Goal: Navigation & Orientation: Find specific page/section

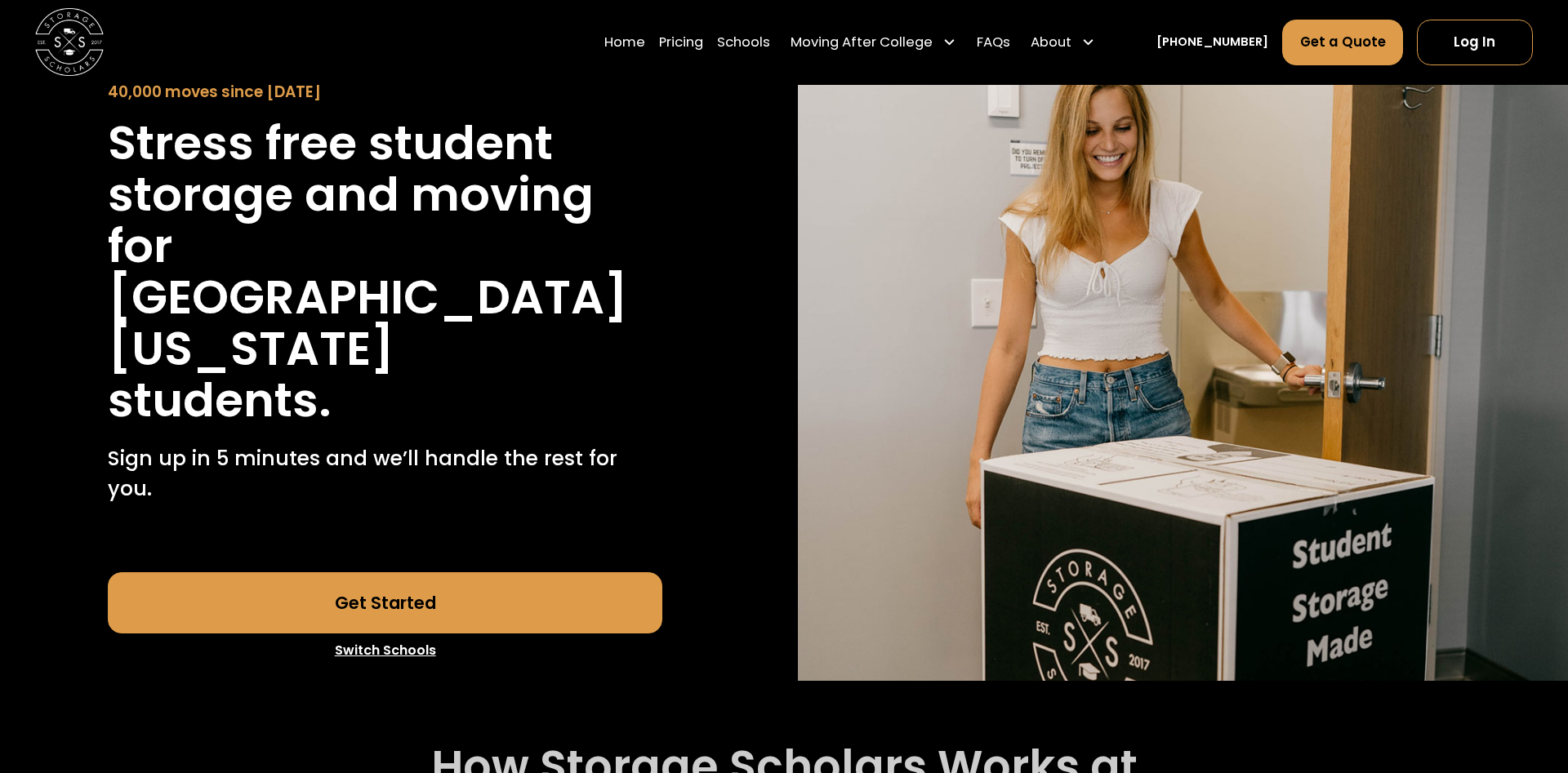
scroll to position [249, 0]
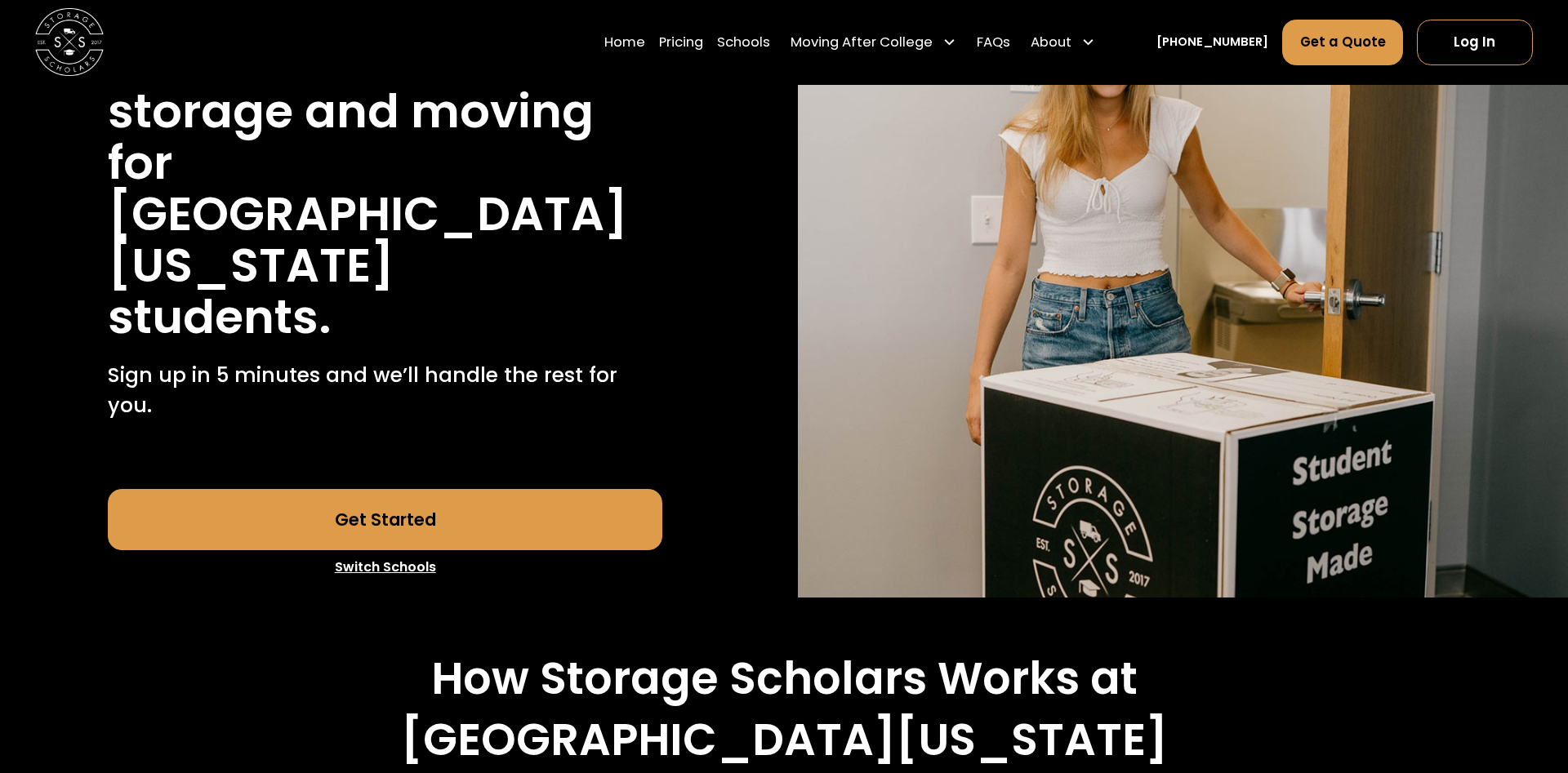
click at [397, 550] on link "Switch Schools" at bounding box center [385, 567] width 555 height 34
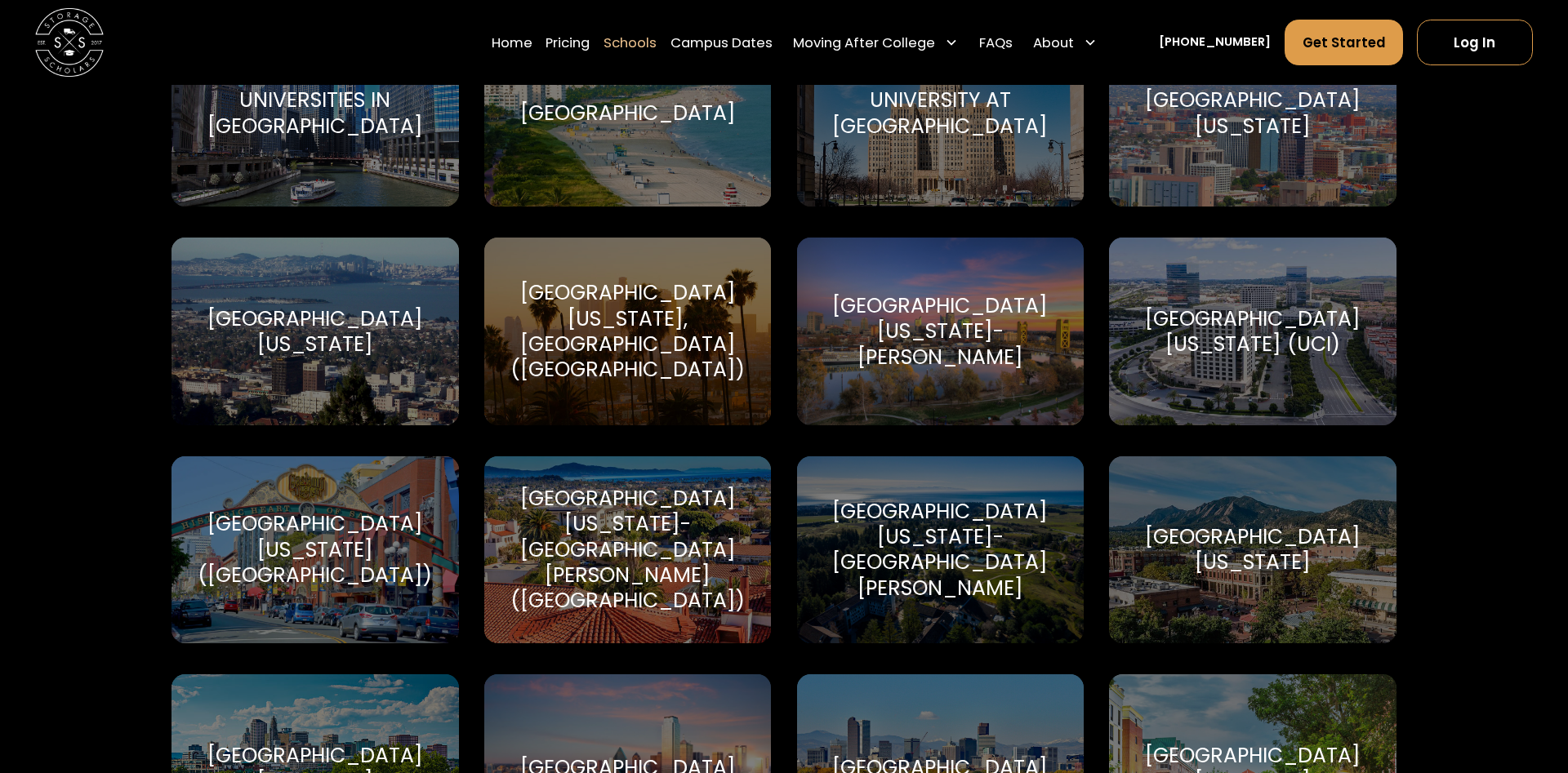
scroll to position [8078, 0]
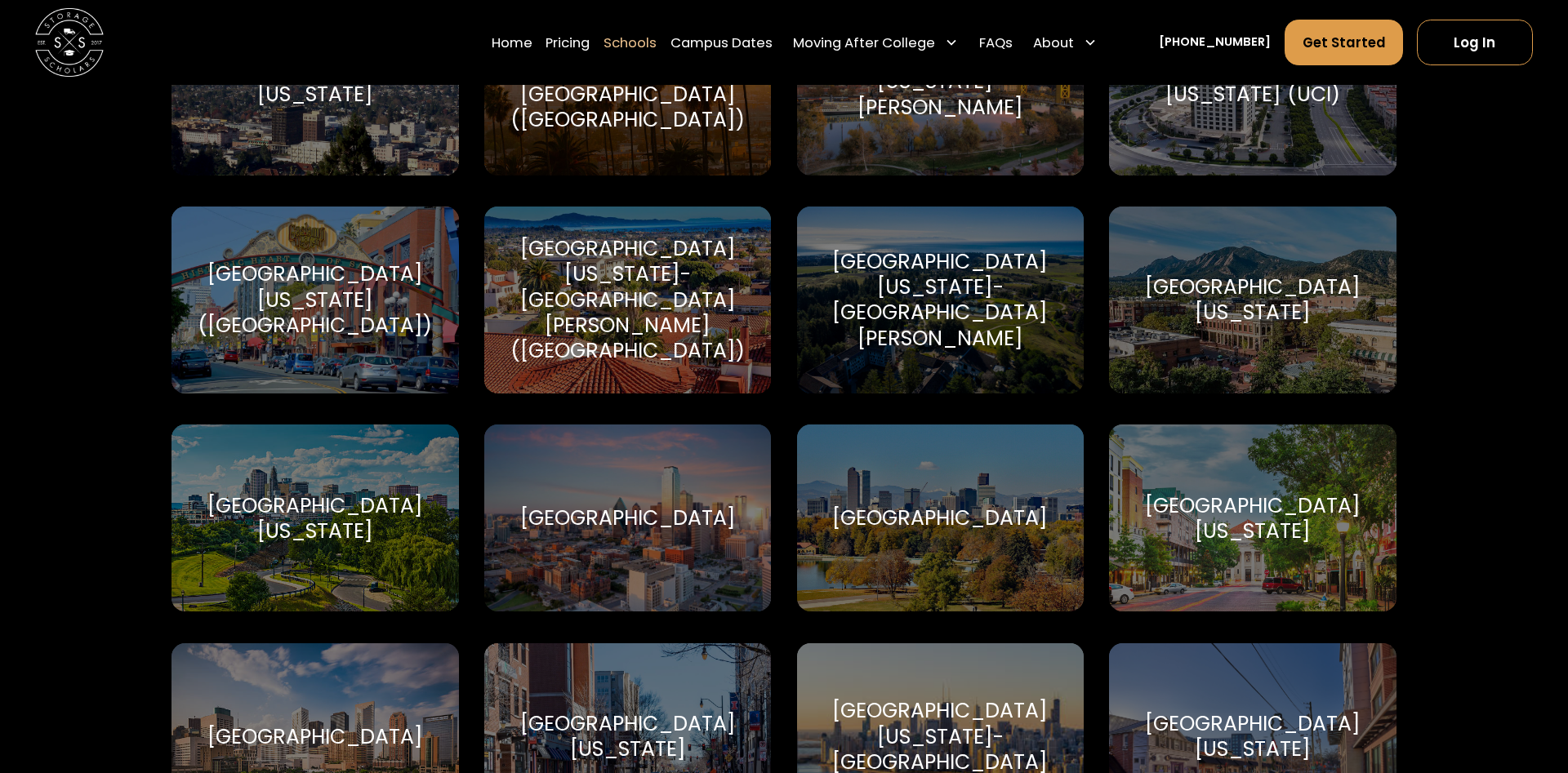
click at [628, 713] on div "[GEOGRAPHIC_DATA][US_STATE]" at bounding box center [628, 737] width 247 height 51
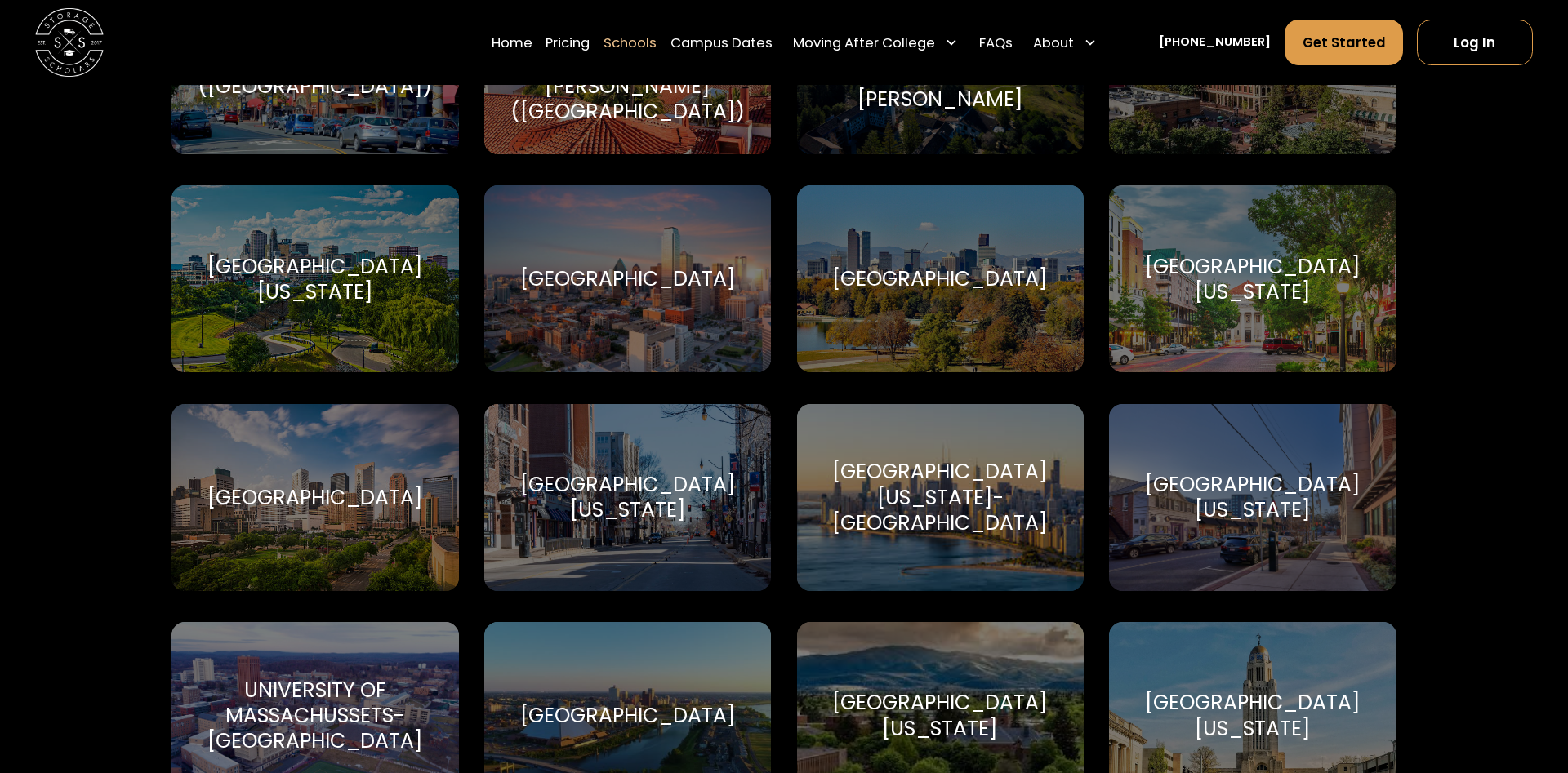
scroll to position [8328, 0]
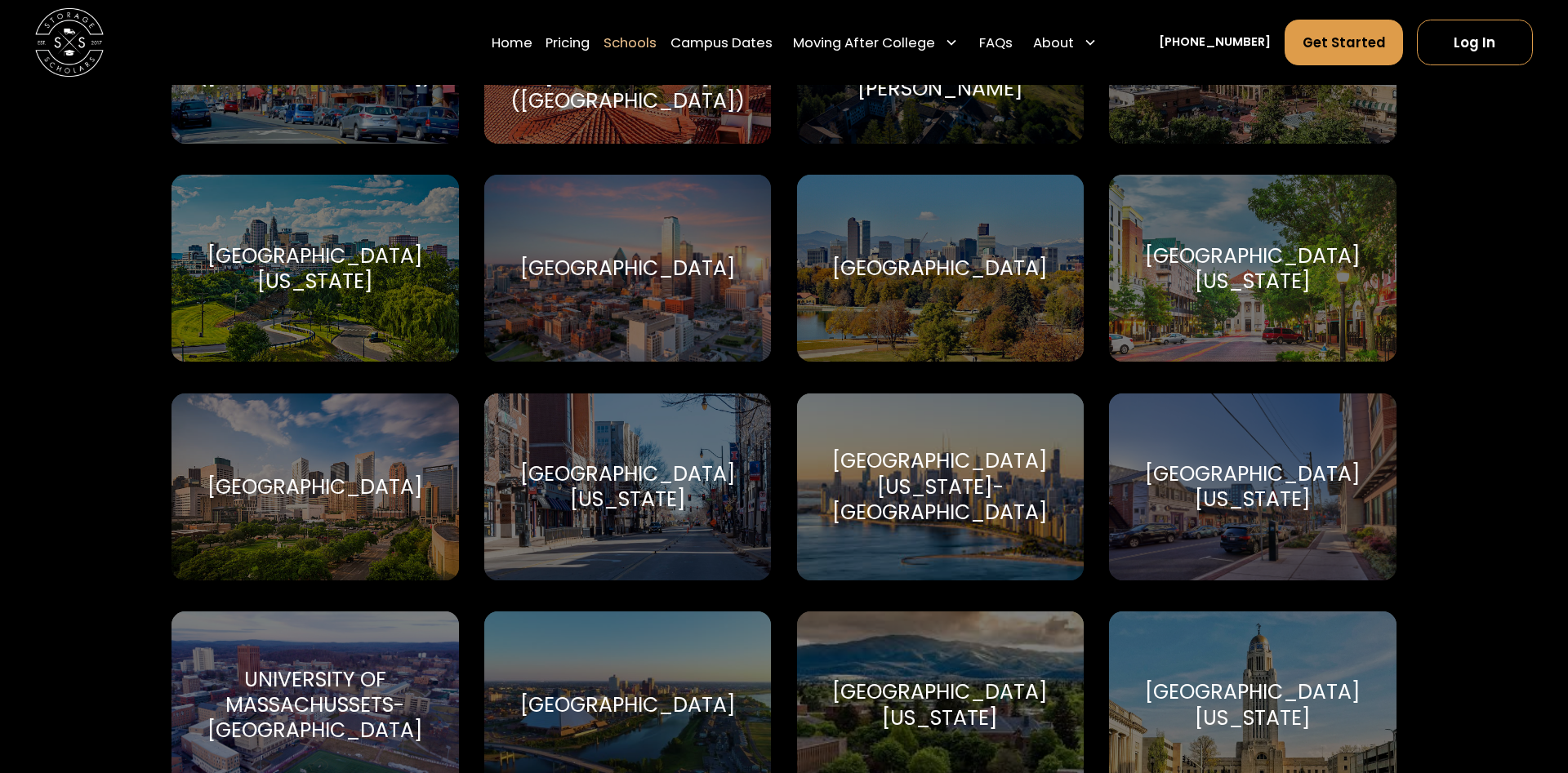
click at [965, 469] on div "[GEOGRAPHIC_DATA][US_STATE]-[GEOGRAPHIC_DATA]" at bounding box center [941, 487] width 247 height 77
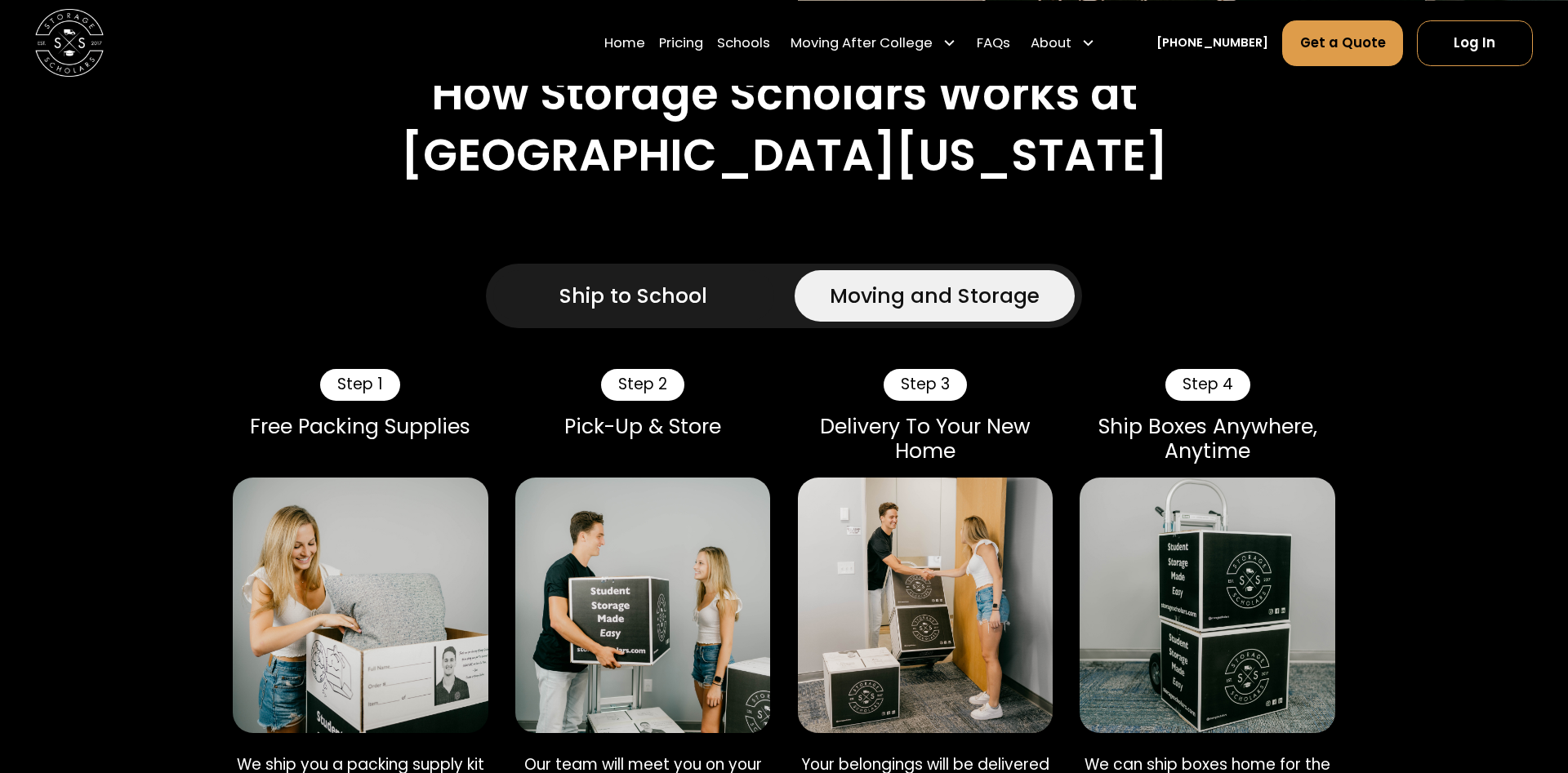
scroll to position [916, 0]
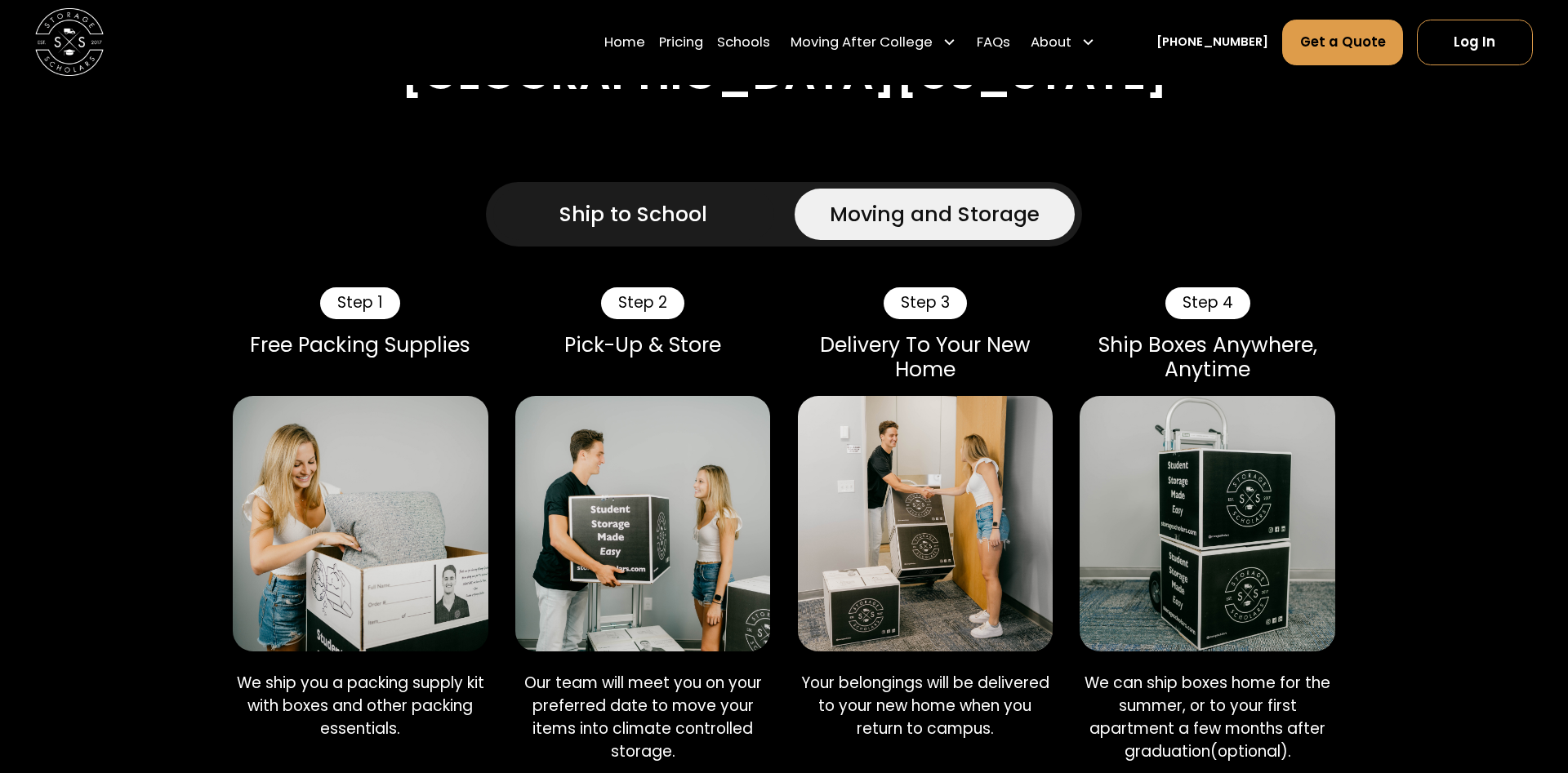
click at [648, 199] on div "Ship to School" at bounding box center [634, 214] width 148 height 31
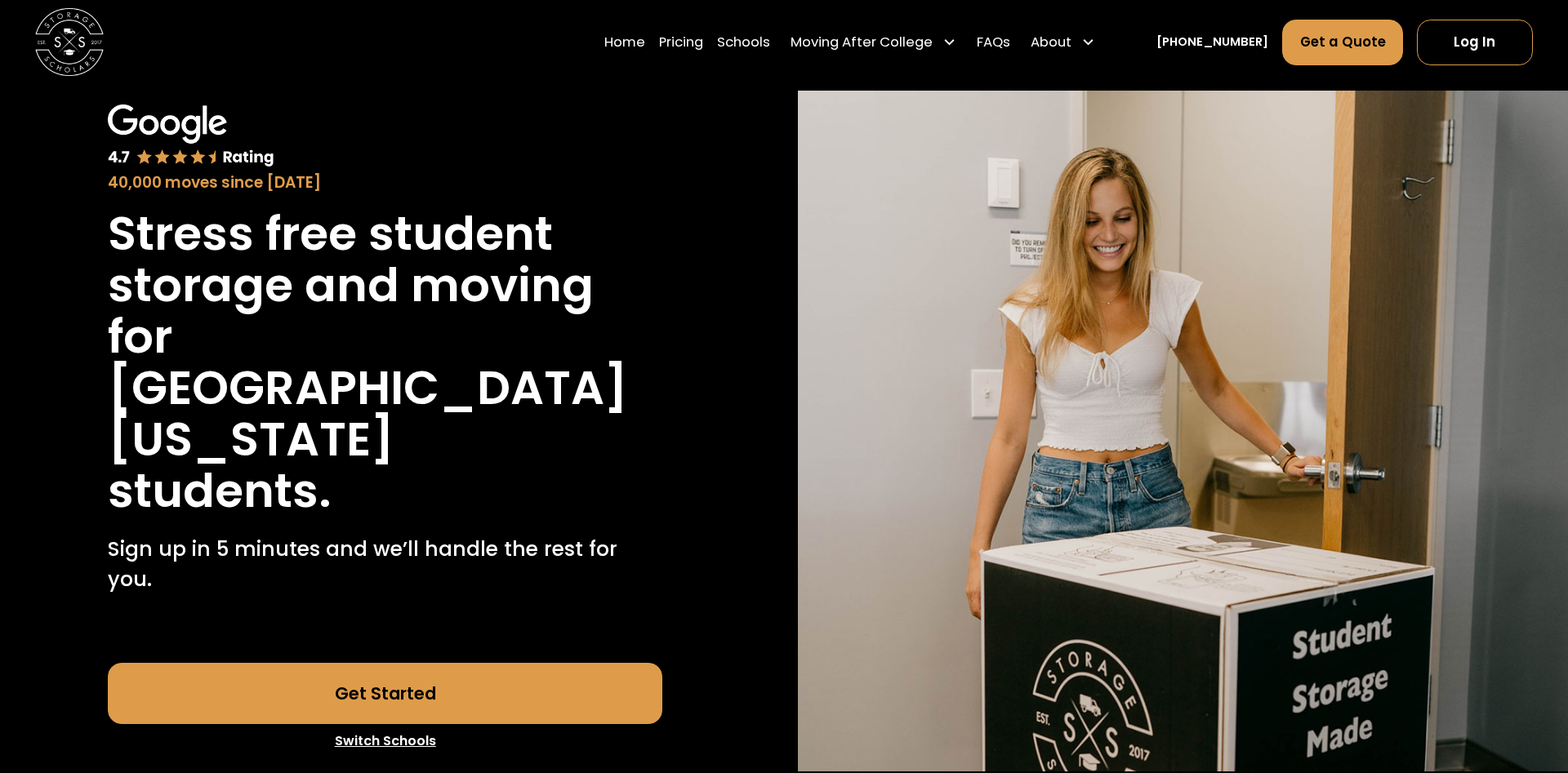
scroll to position [0, 0]
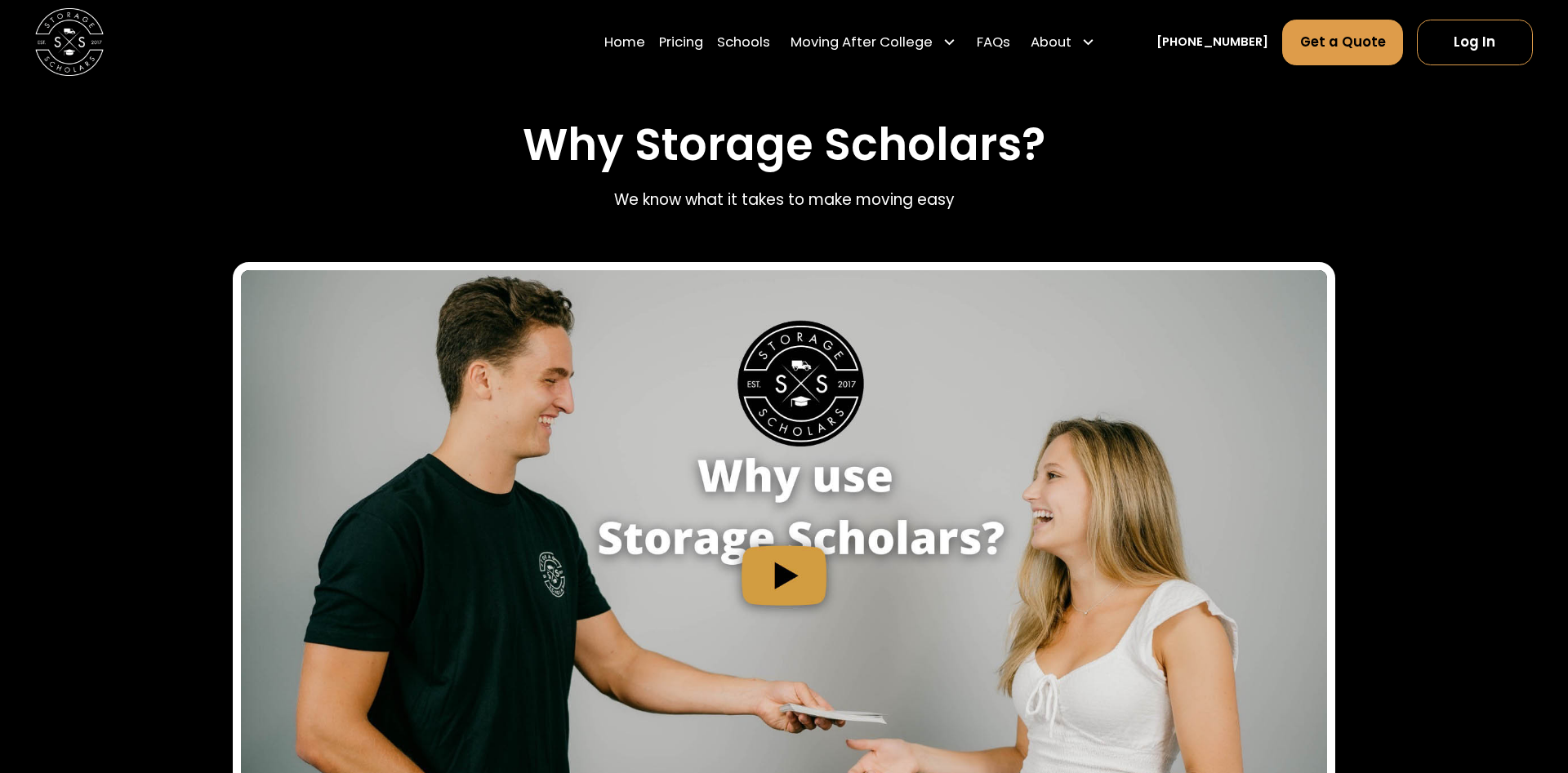
scroll to position [1832, 0]
